Goal: Find specific page/section

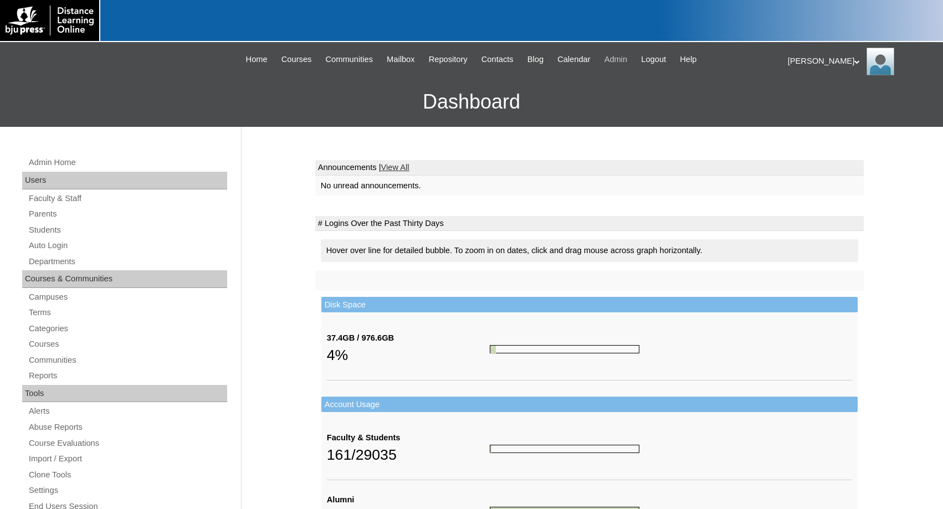
click at [628, 55] on span "Admin" at bounding box center [615, 59] width 23 height 13
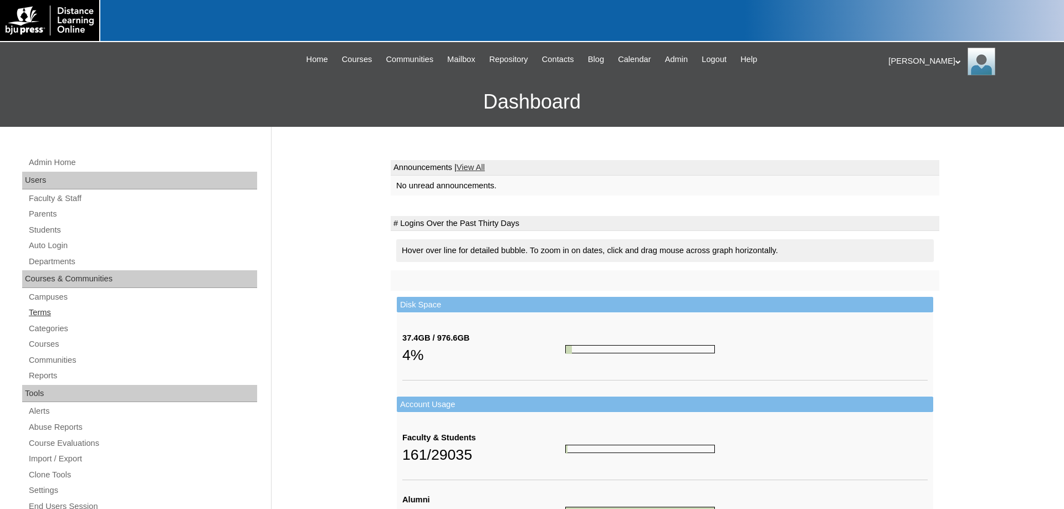
click at [47, 309] on link "Terms" at bounding box center [142, 313] width 229 height 14
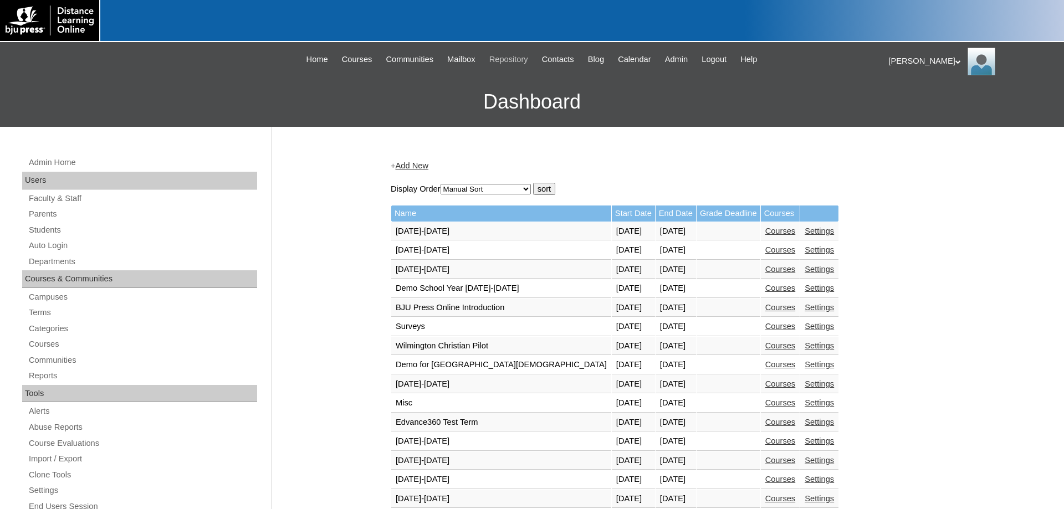
click at [514, 60] on span "Repository" at bounding box center [508, 59] width 39 height 13
